Goal: Task Accomplishment & Management: Use online tool/utility

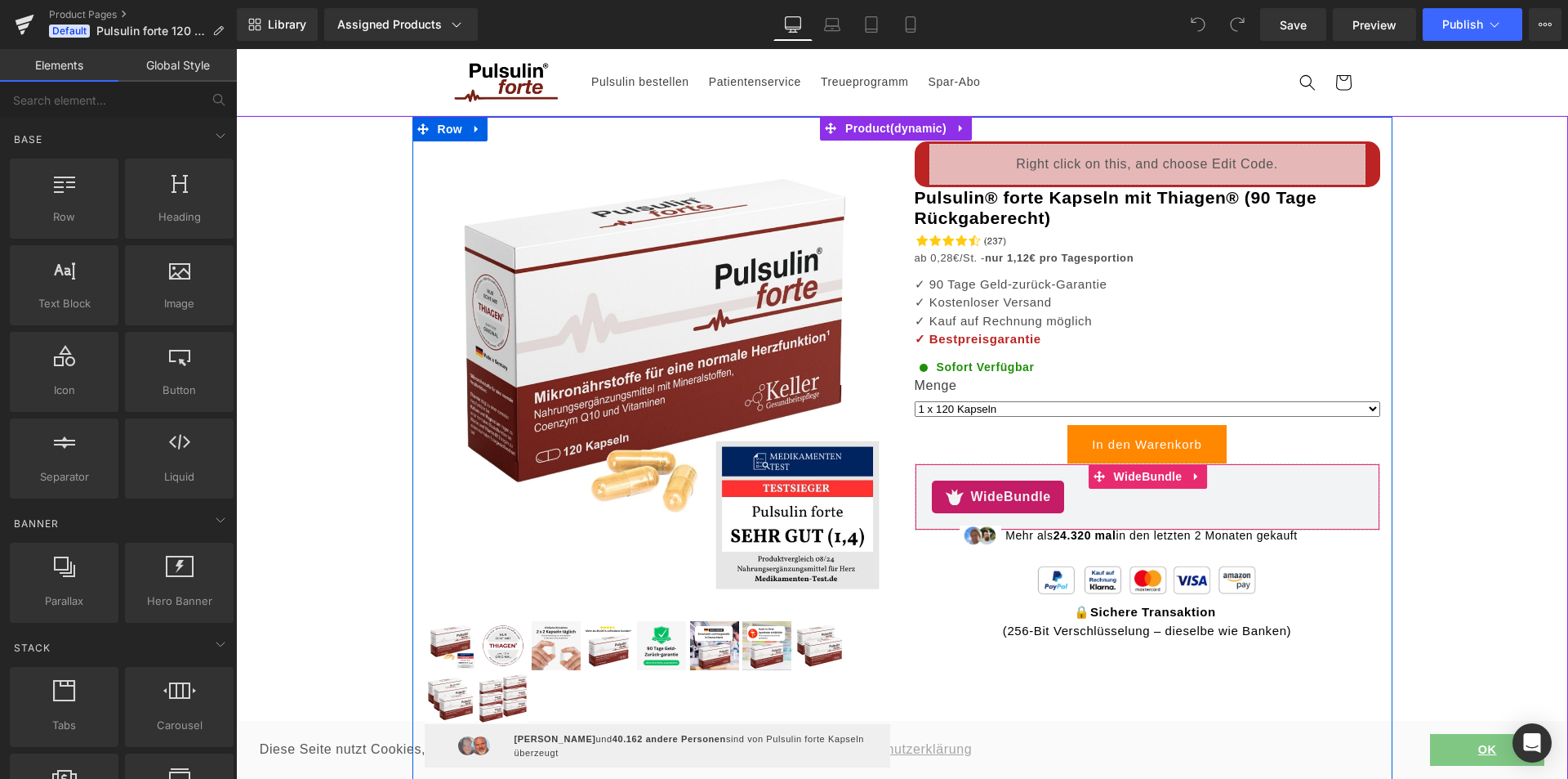
click at [976, 493] on span "WideBundle" at bounding box center [1011, 497] width 80 height 20
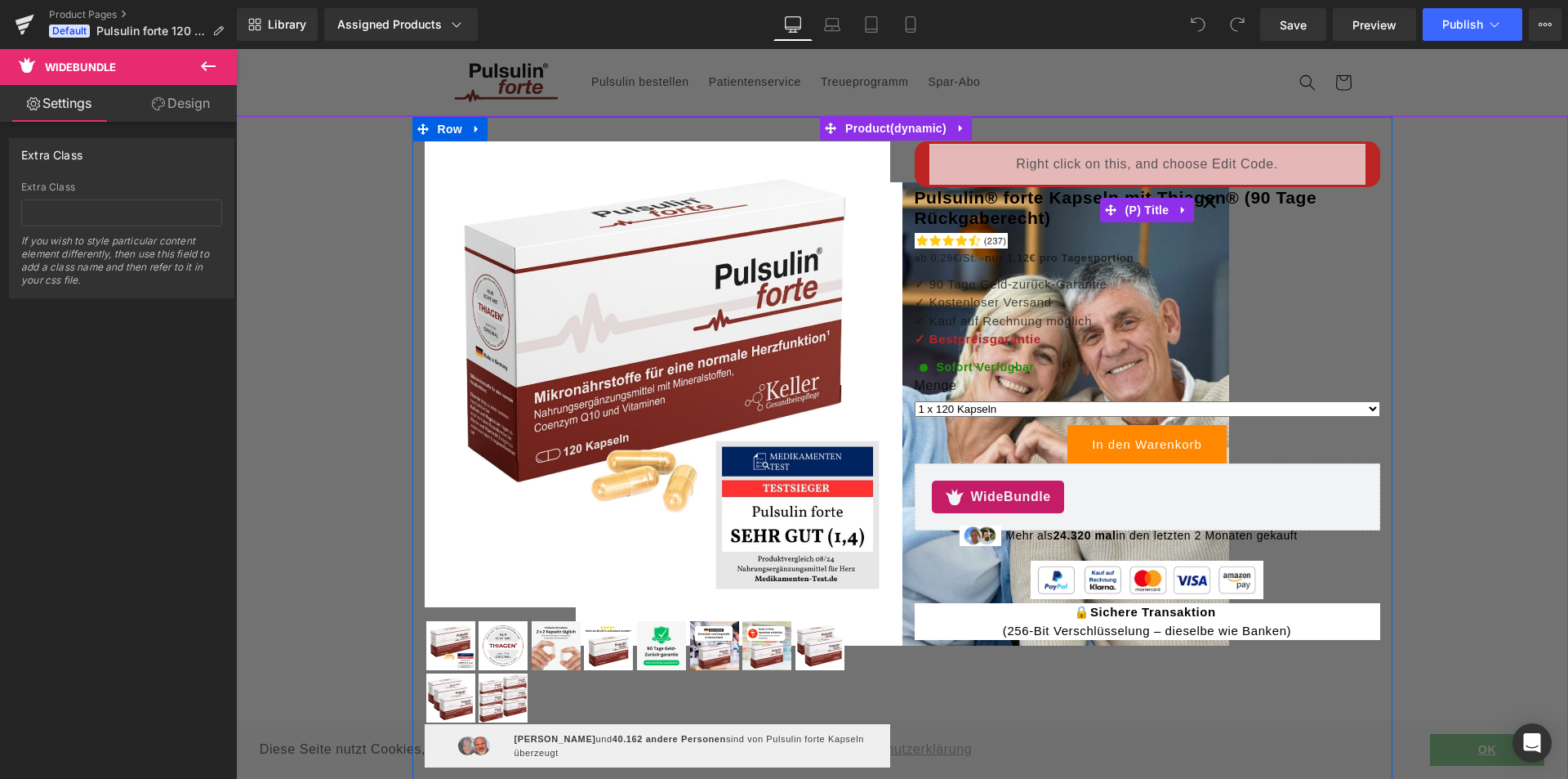
click at [1204, 204] on link "Pulsulin® forte Kapseln mit Thiagen® (90 Tage Rückgaberecht)" at bounding box center [1147, 208] width 465 height 41
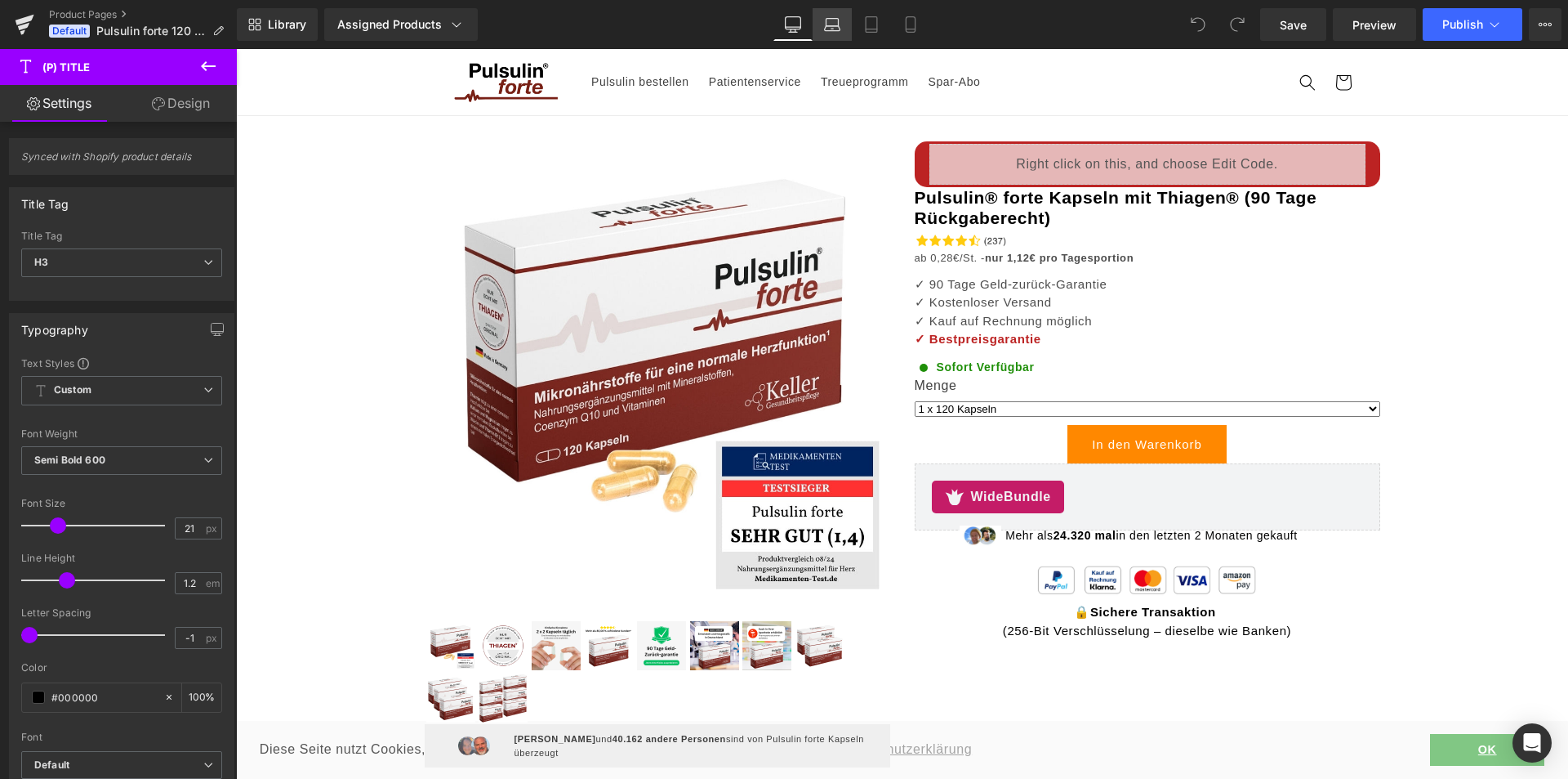
click at [827, 16] on link "Laptop" at bounding box center [832, 23] width 39 height 32
type input "20"
type input "100"
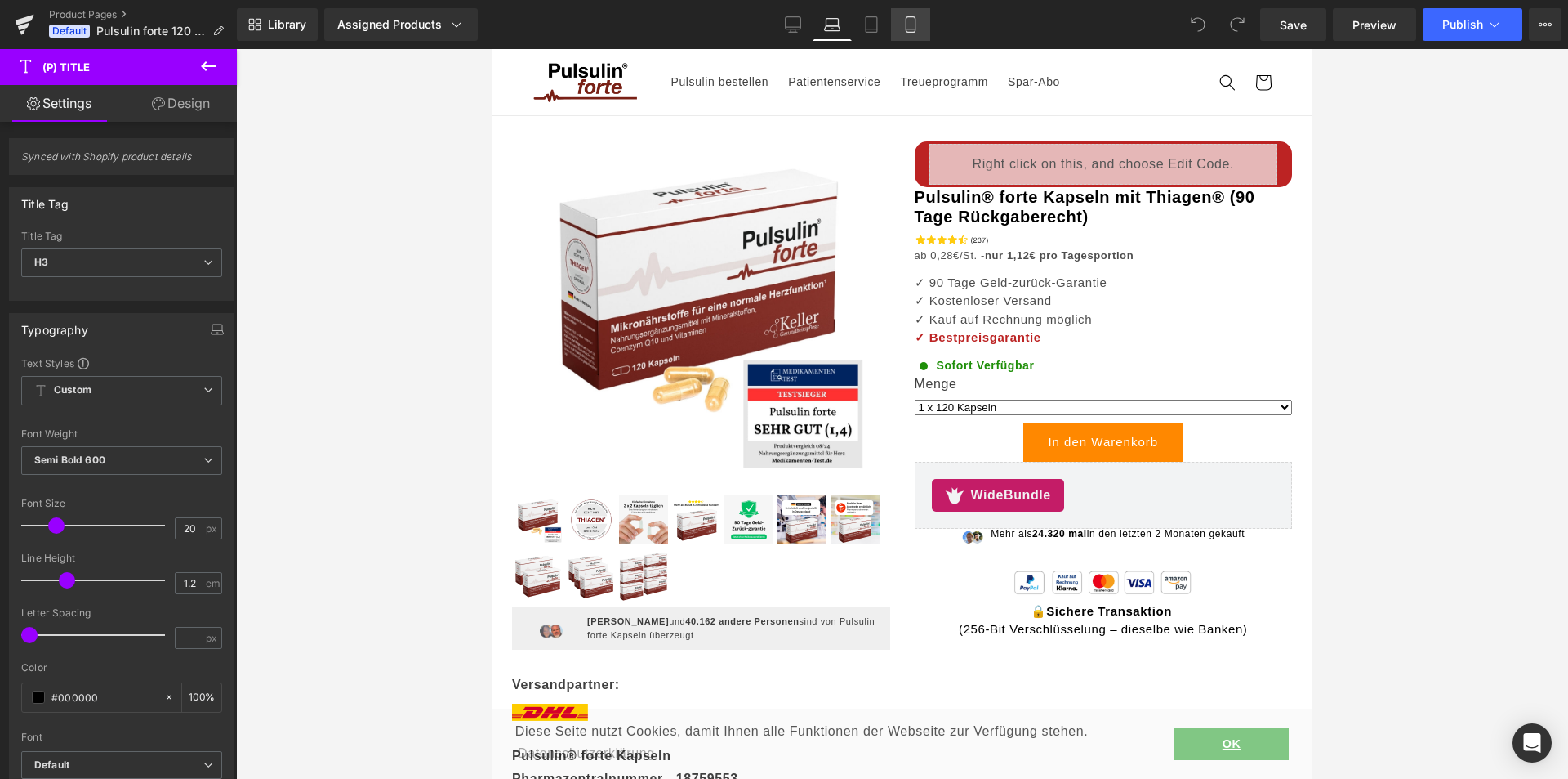
click at [914, 29] on icon at bounding box center [909, 29] width 9 height 0
type input "16"
type input "1.5"
type input "-0.3"
type input "100"
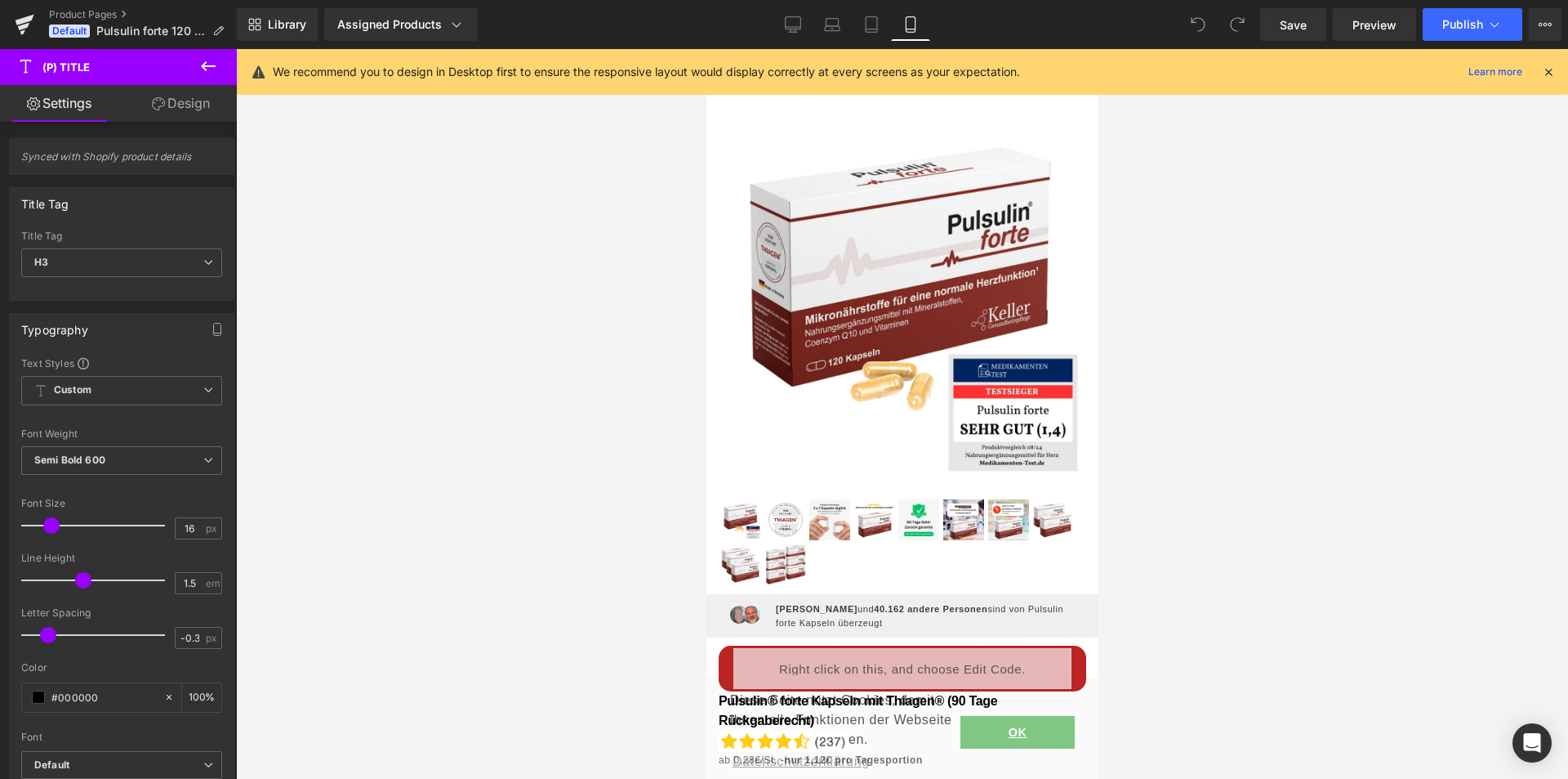
scroll to position [492, 0]
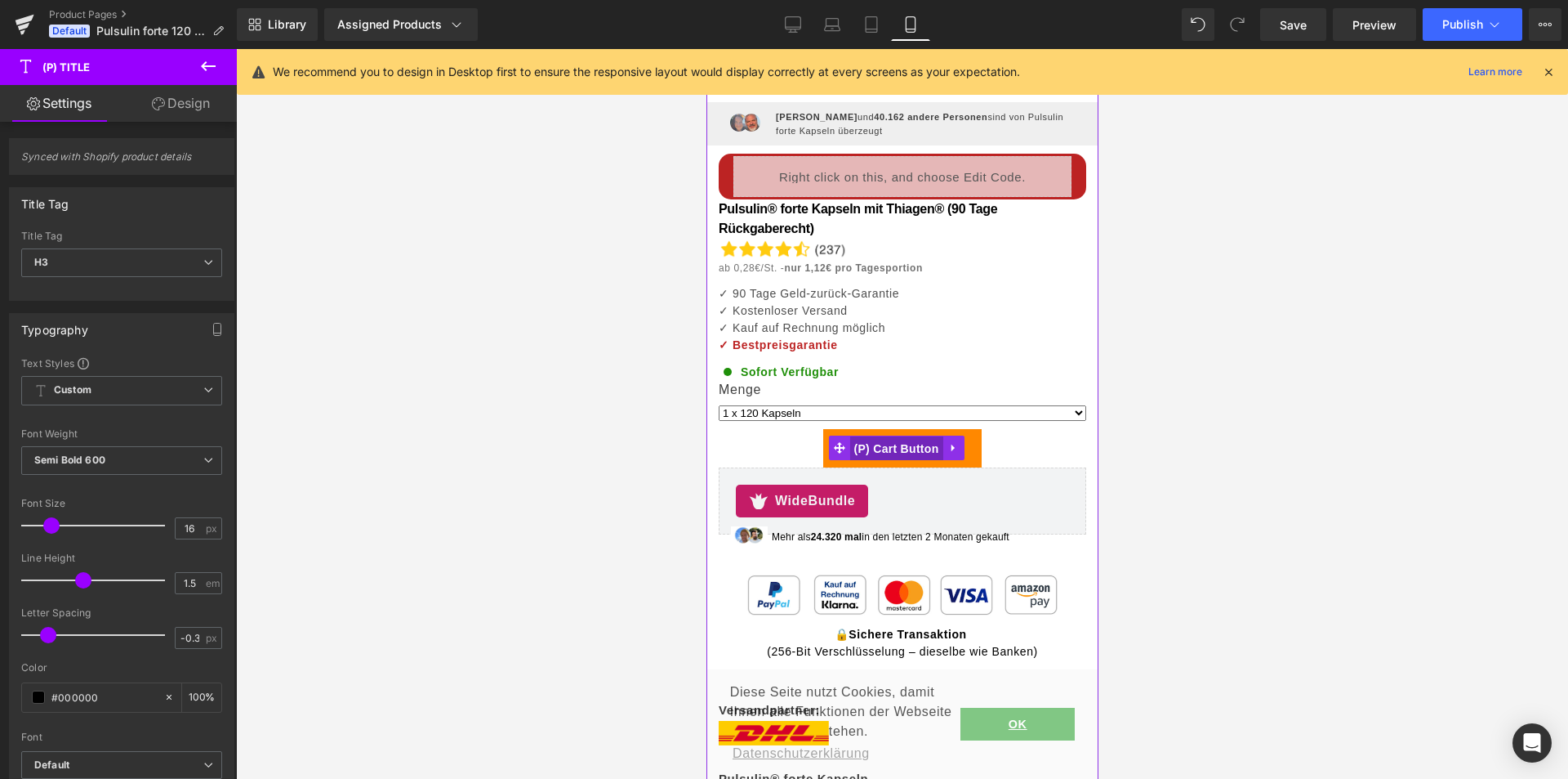
click at [857, 436] on span "(P) Cart Button" at bounding box center [895, 448] width 93 height 24
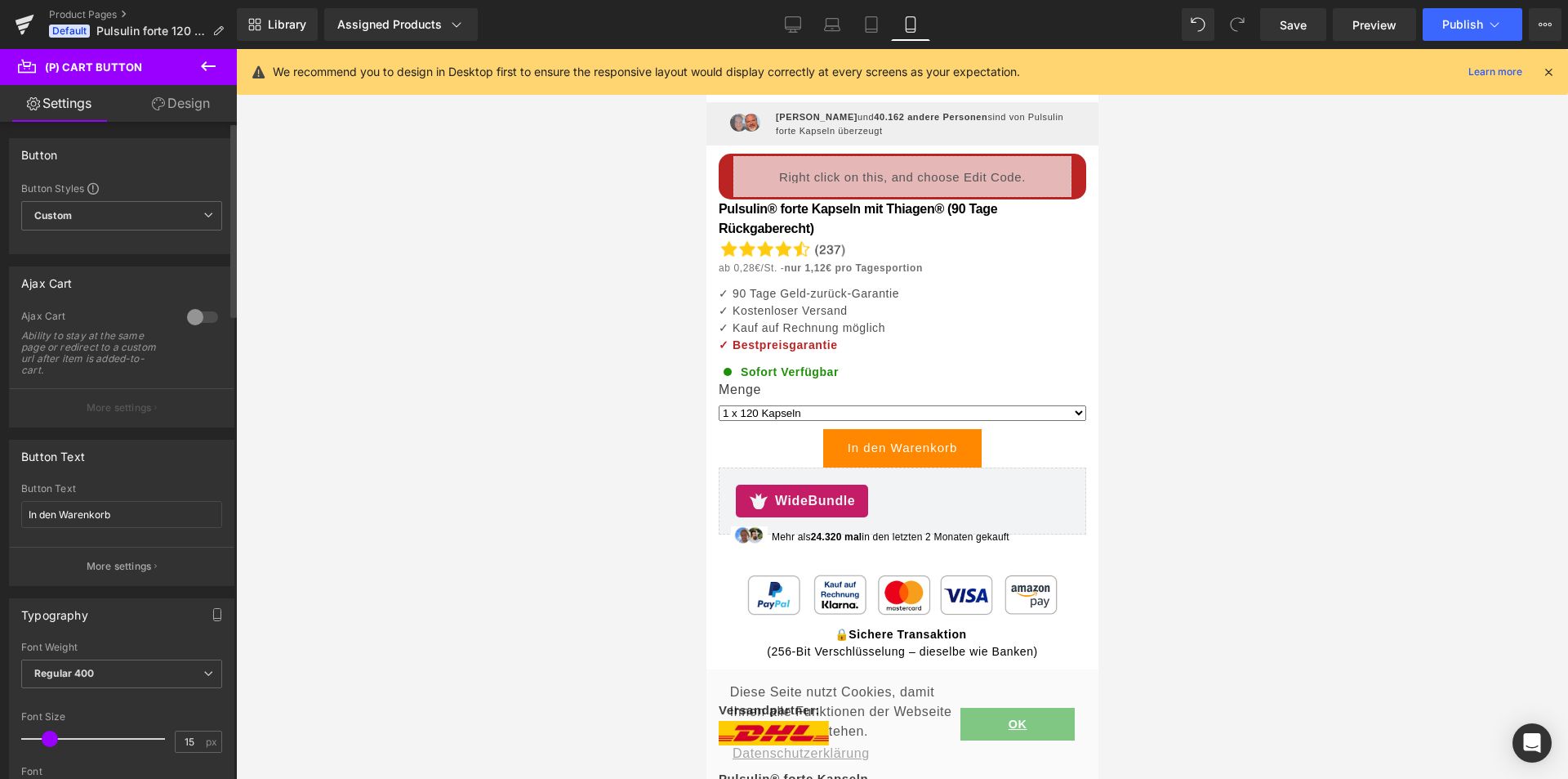
click at [203, 313] on div at bounding box center [203, 316] width 39 height 26
click at [132, 407] on p "More settings" at bounding box center [119, 407] width 65 height 15
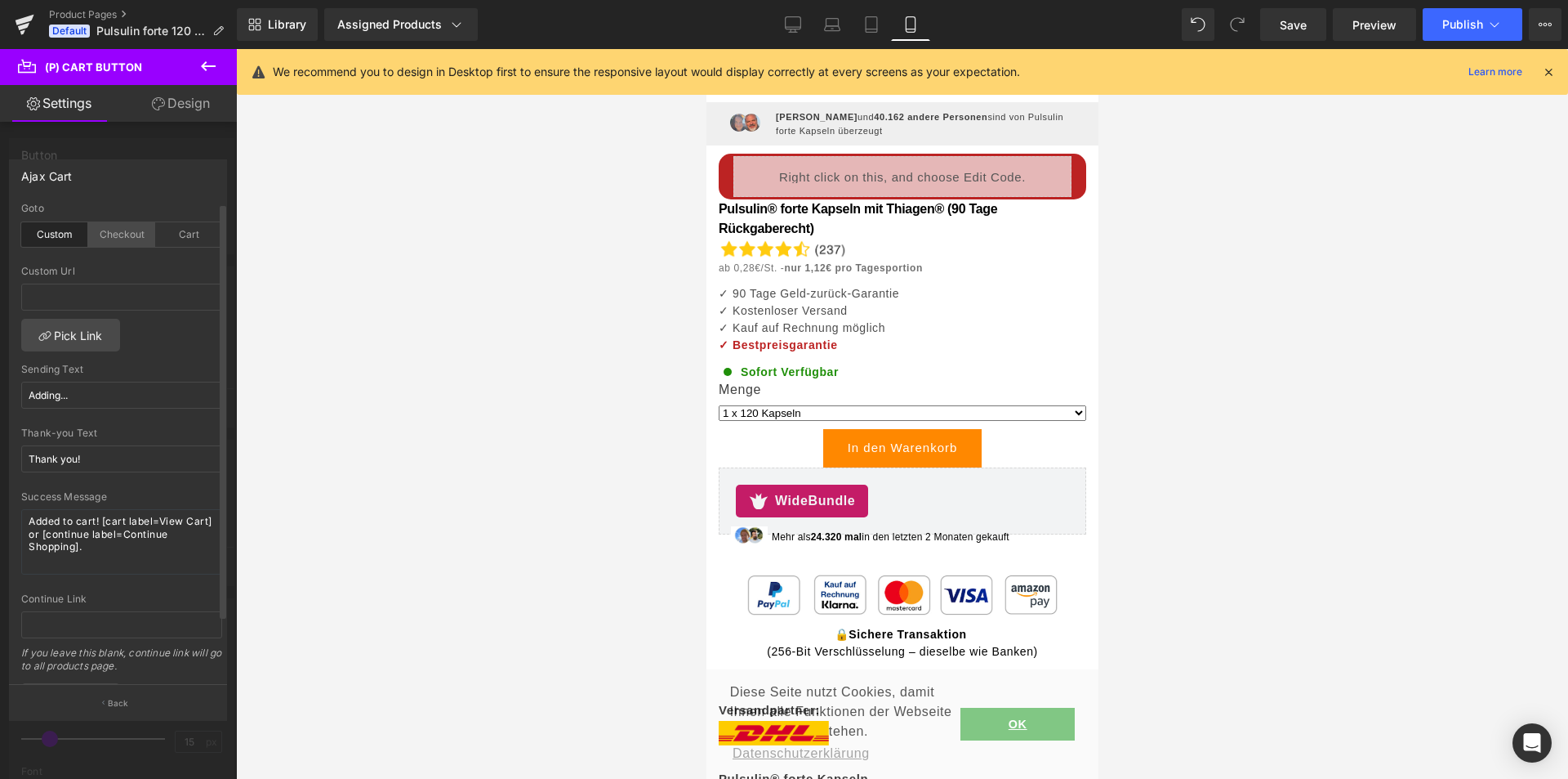
click at [118, 233] on div "Checkout" at bounding box center [121, 234] width 67 height 24
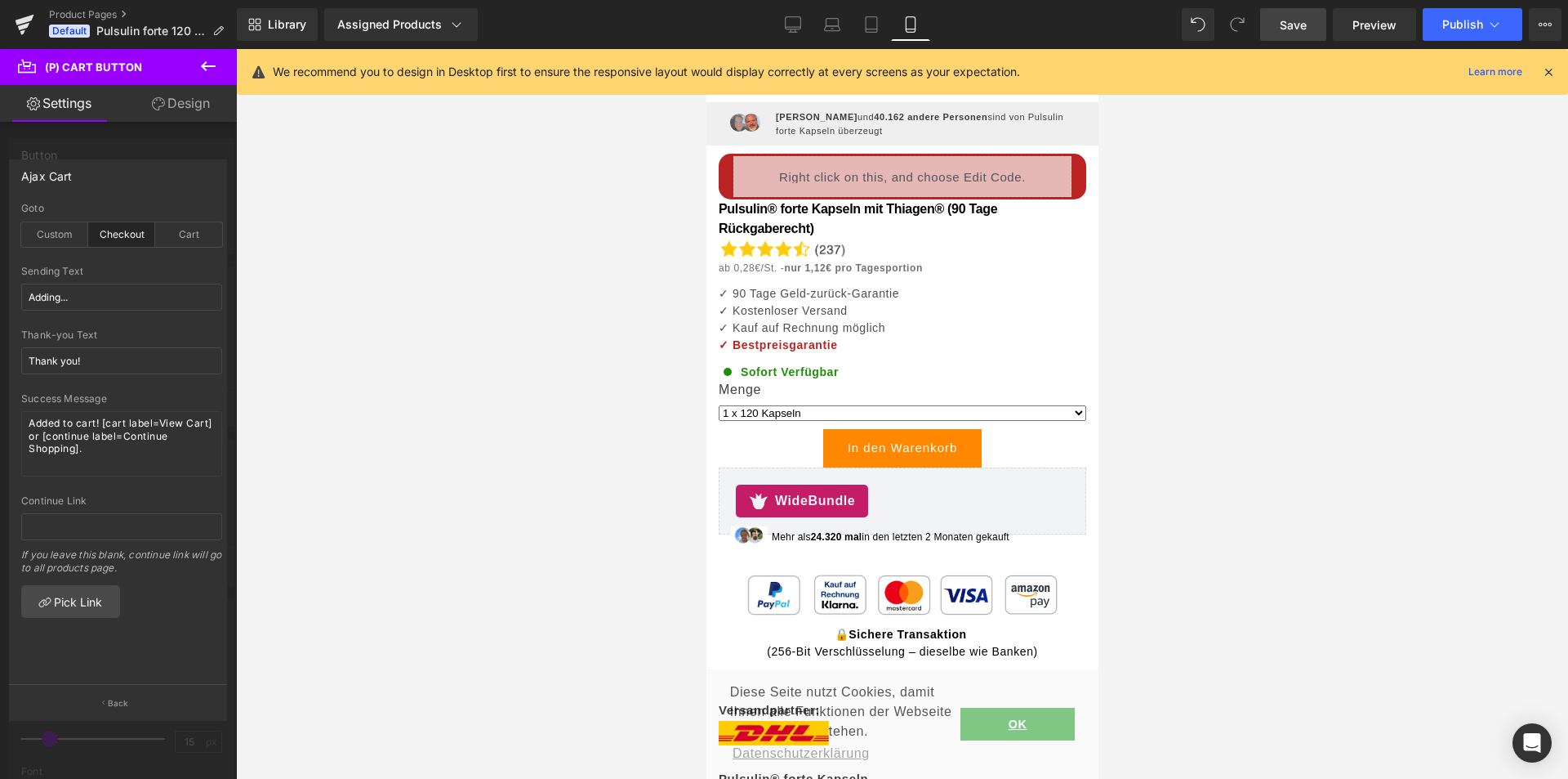
click at [1281, 22] on span "Save" at bounding box center [1294, 25] width 27 height 18
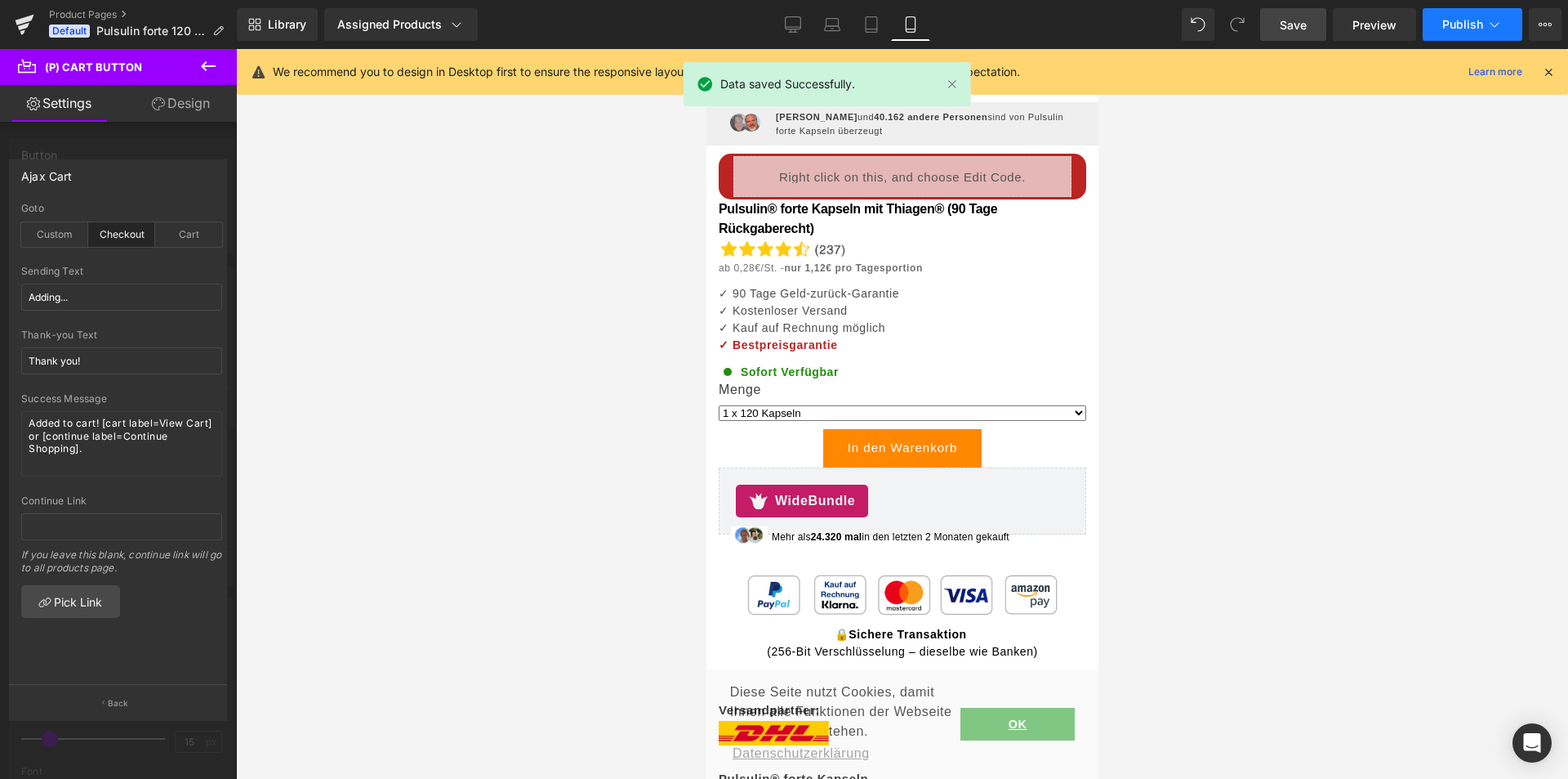
click at [1445, 20] on span "Publish" at bounding box center [1464, 23] width 41 height 13
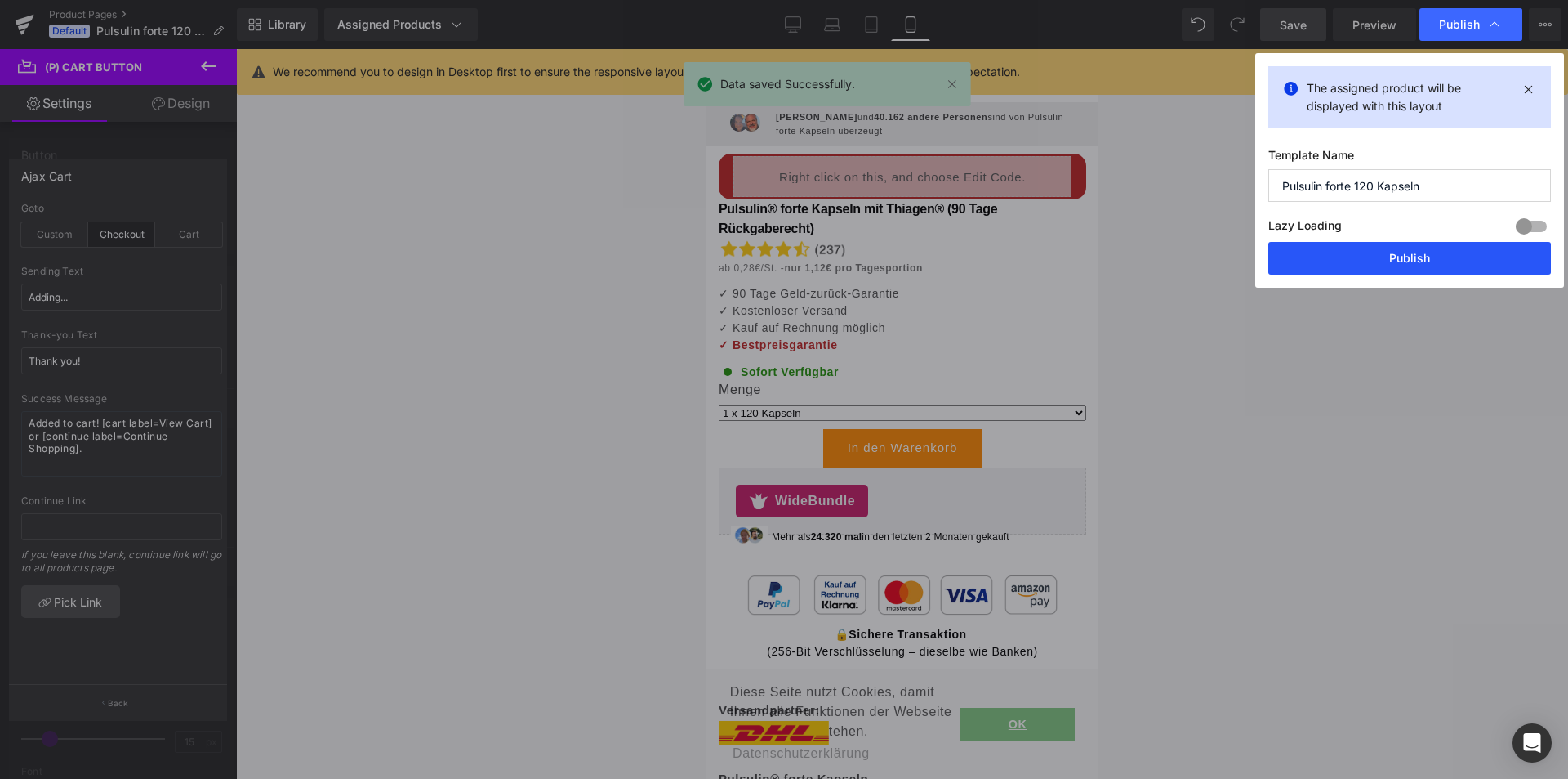
click at [1433, 256] on button "Publish" at bounding box center [1410, 258] width 283 height 32
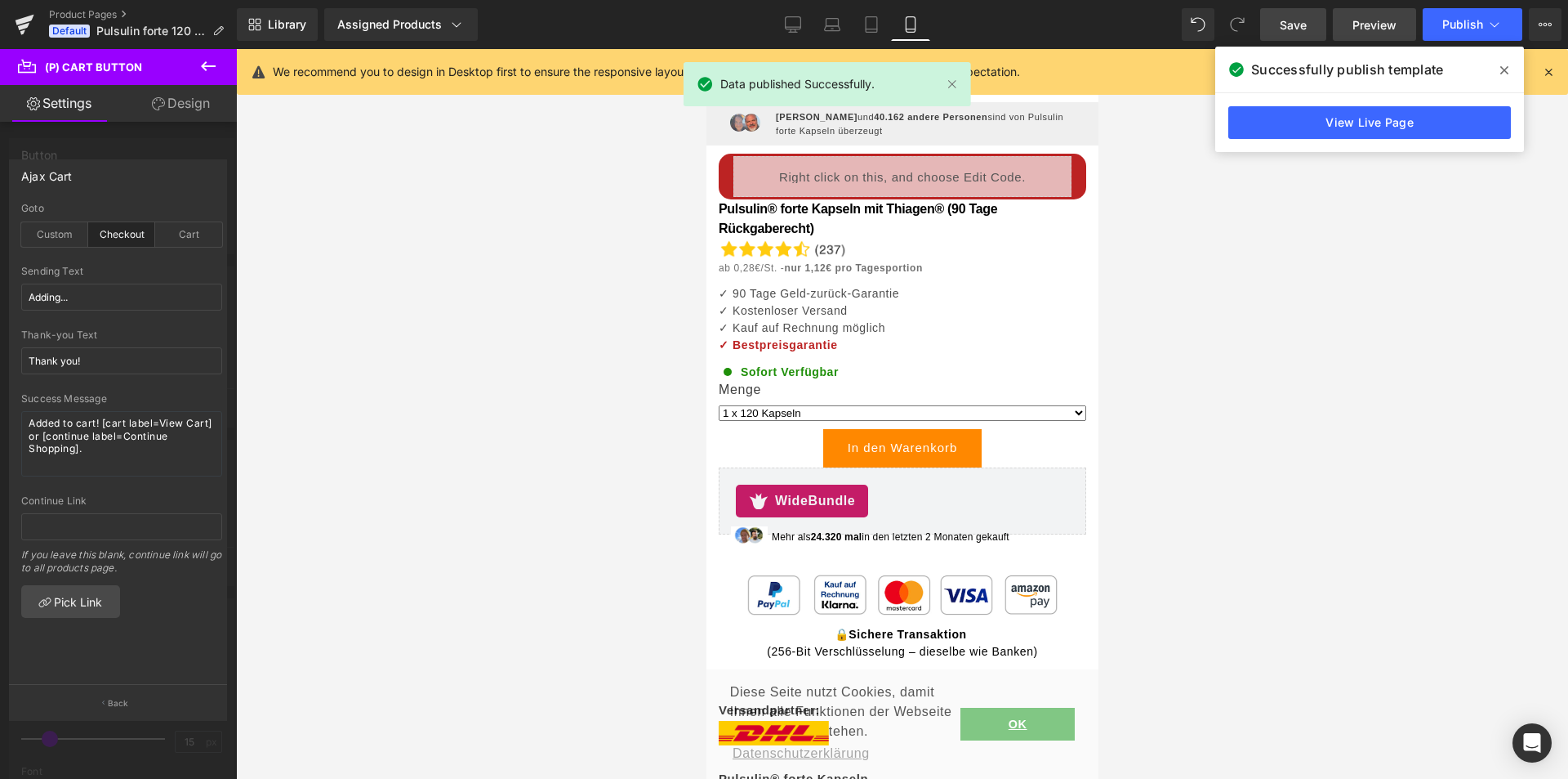
click at [1358, 18] on span "Preview" at bounding box center [1374, 25] width 44 height 18
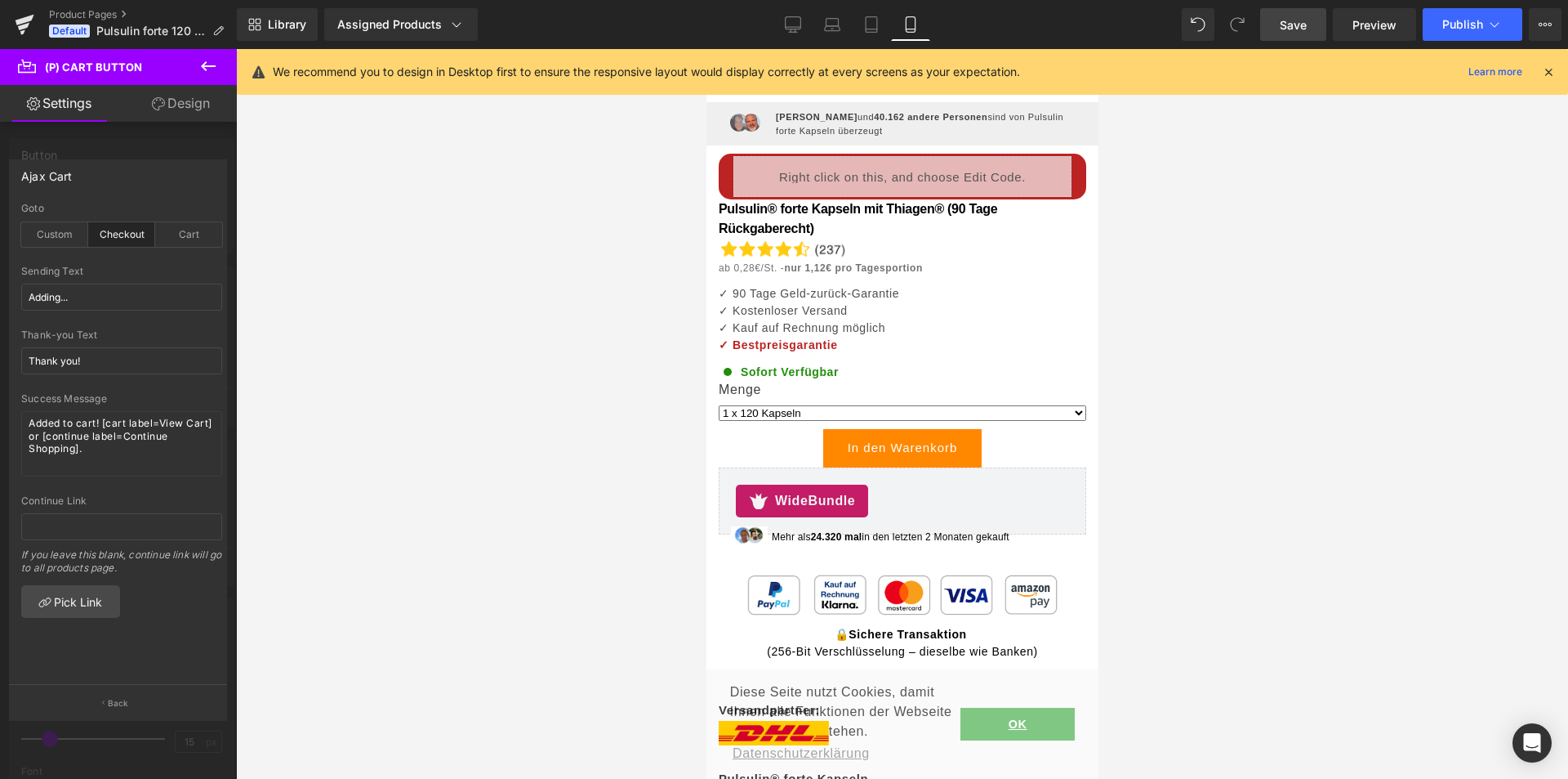
click at [1550, 74] on icon at bounding box center [1548, 71] width 15 height 15
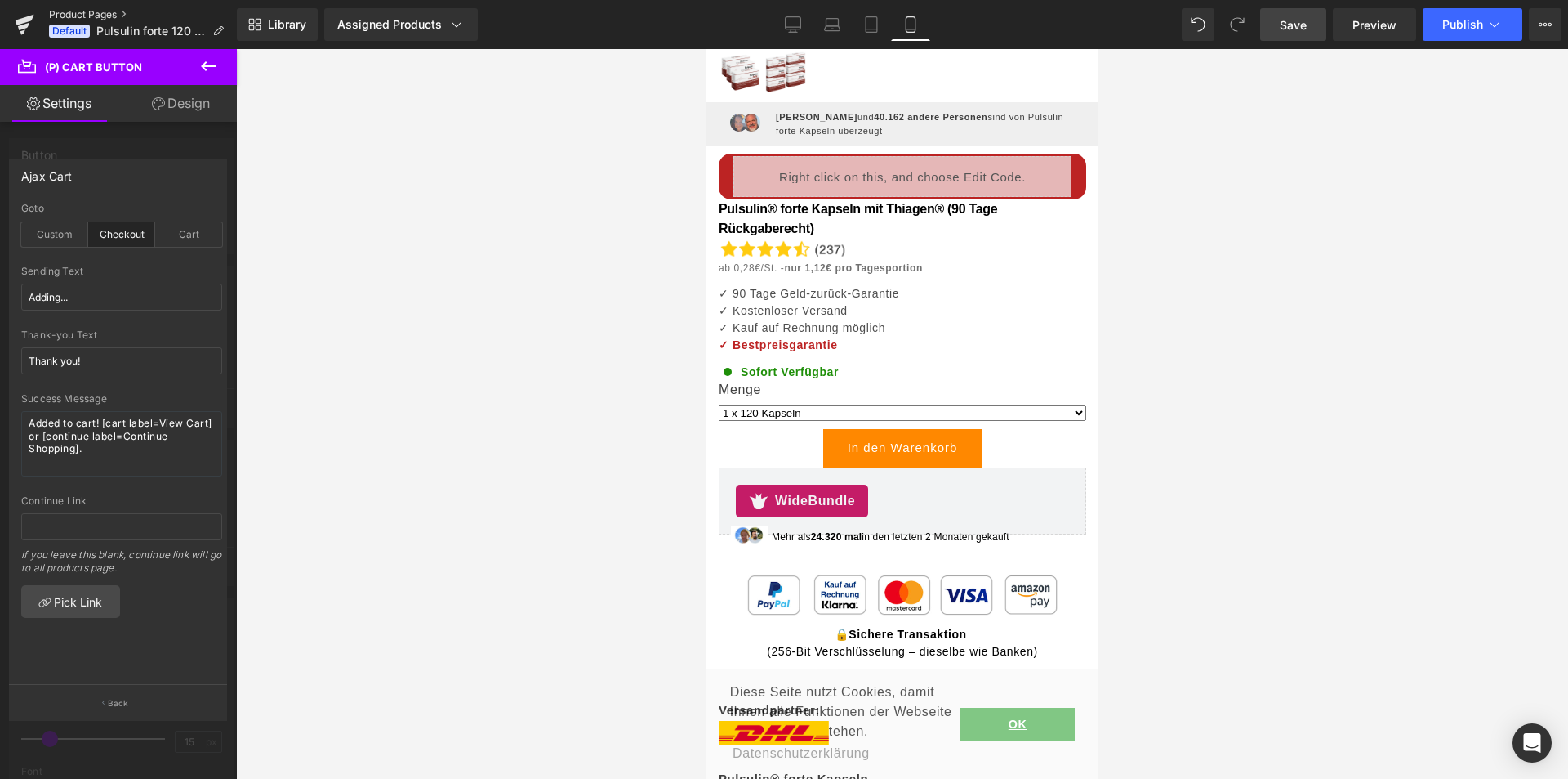
click at [90, 13] on link "Product Pages" at bounding box center [142, 14] width 188 height 13
